Goal: Task Accomplishment & Management: Manage account settings

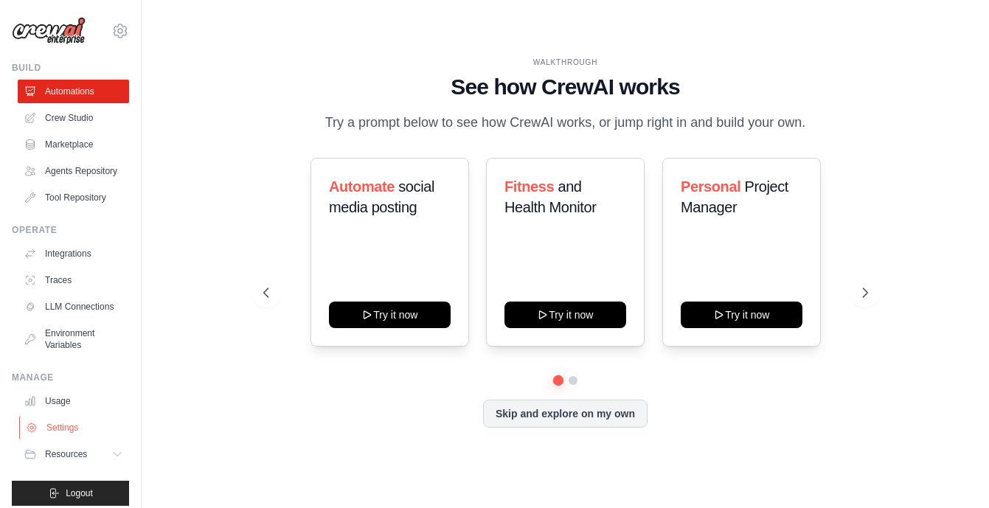
click at [65, 427] on link "Settings" at bounding box center [74, 428] width 111 height 24
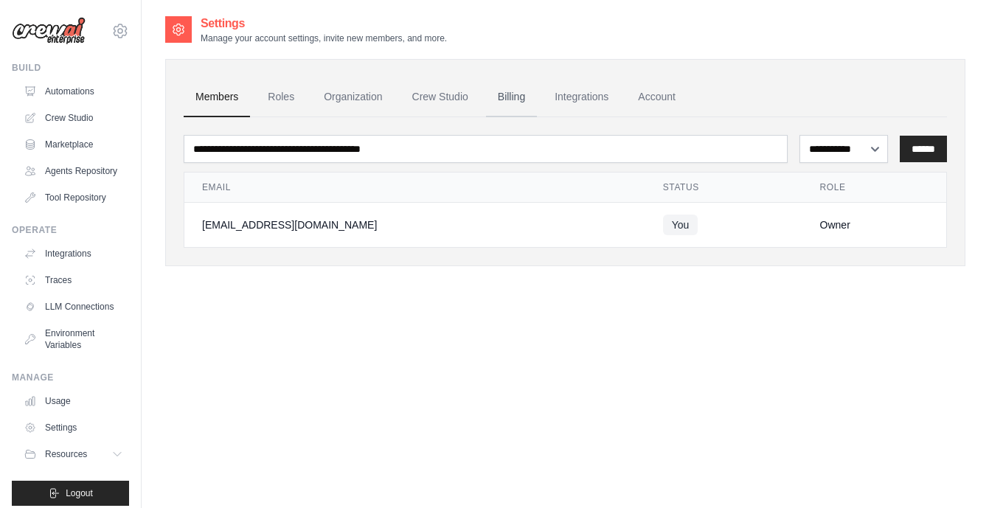
click at [518, 94] on link "Billing" at bounding box center [511, 97] width 51 height 40
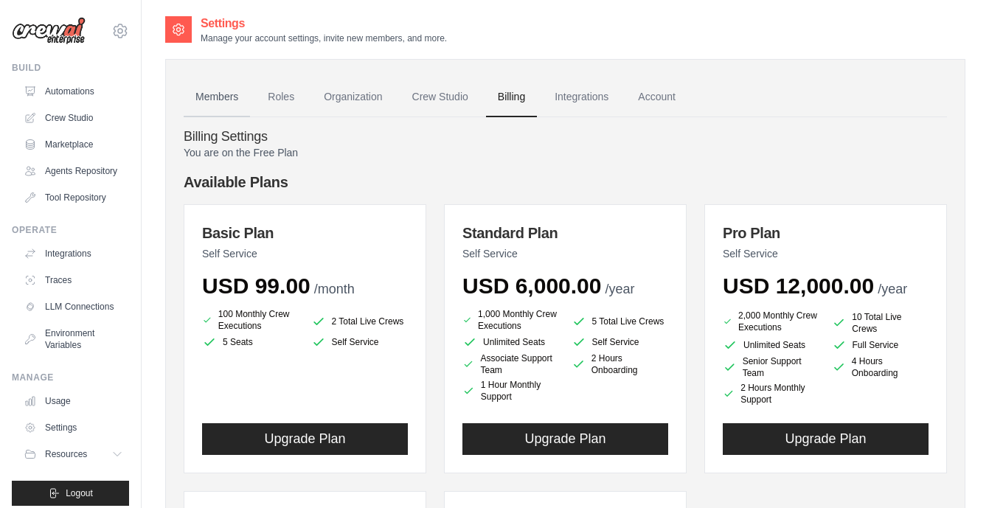
click at [226, 100] on link "Members" at bounding box center [217, 97] width 66 height 40
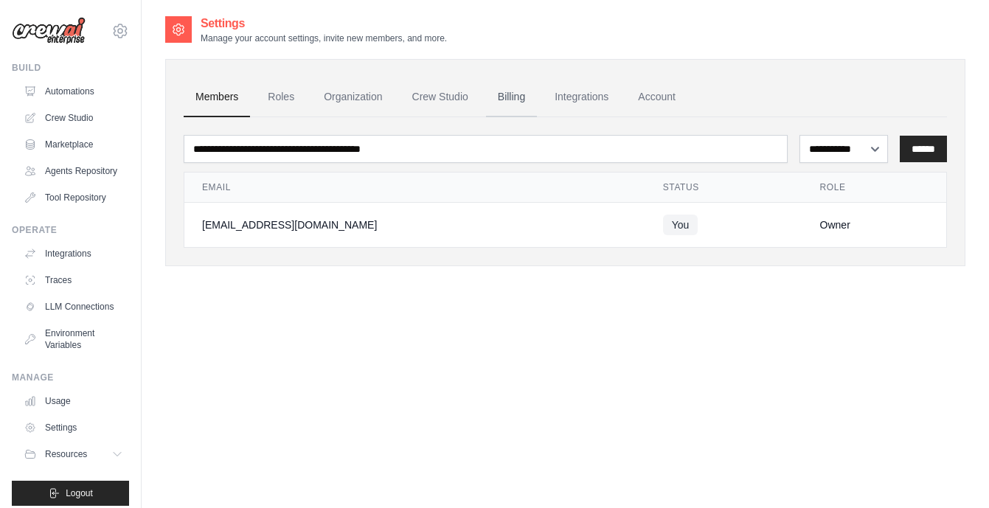
click at [513, 96] on link "Billing" at bounding box center [511, 97] width 51 height 40
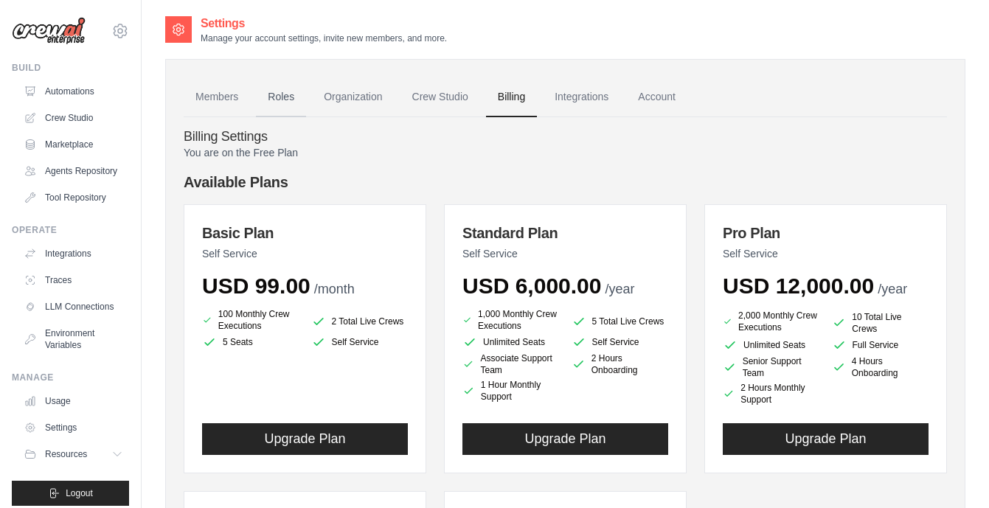
click at [288, 94] on link "Roles" at bounding box center [281, 97] width 50 height 40
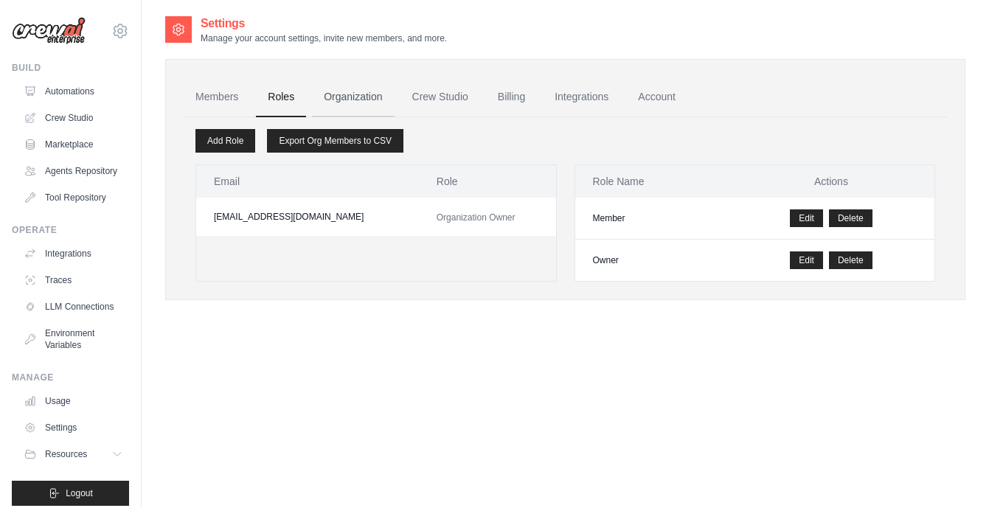
click at [353, 94] on link "Organization" at bounding box center [353, 97] width 82 height 40
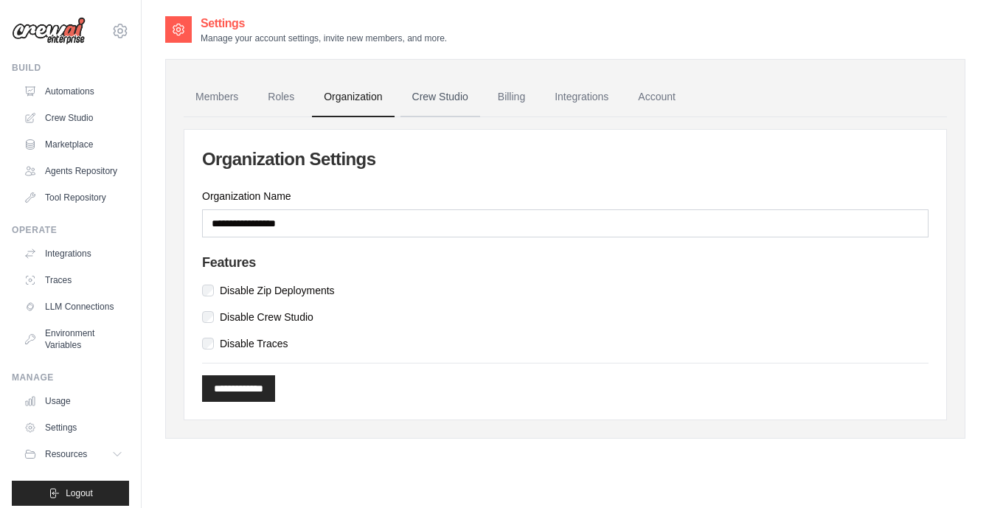
click at [452, 99] on link "Crew Studio" at bounding box center [440, 97] width 80 height 40
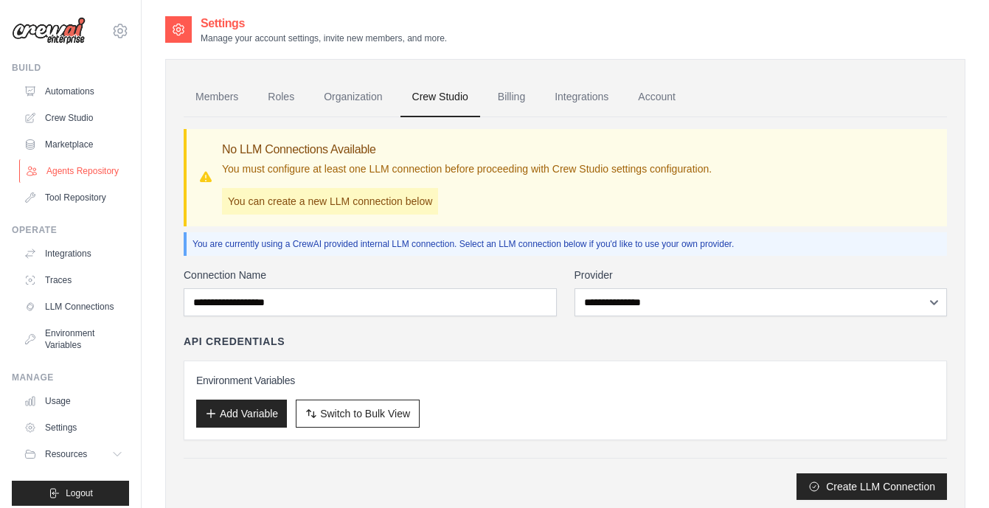
click at [94, 173] on link "Agents Repository" at bounding box center [74, 171] width 111 height 24
